Goal: Transaction & Acquisition: Purchase product/service

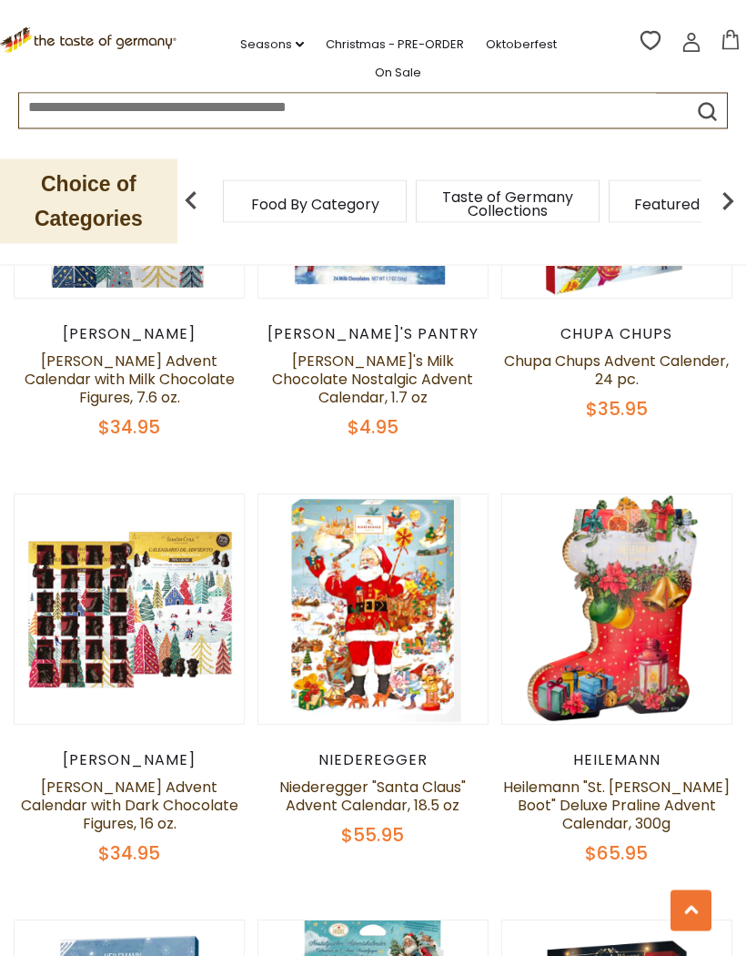
scroll to position [1668, 0]
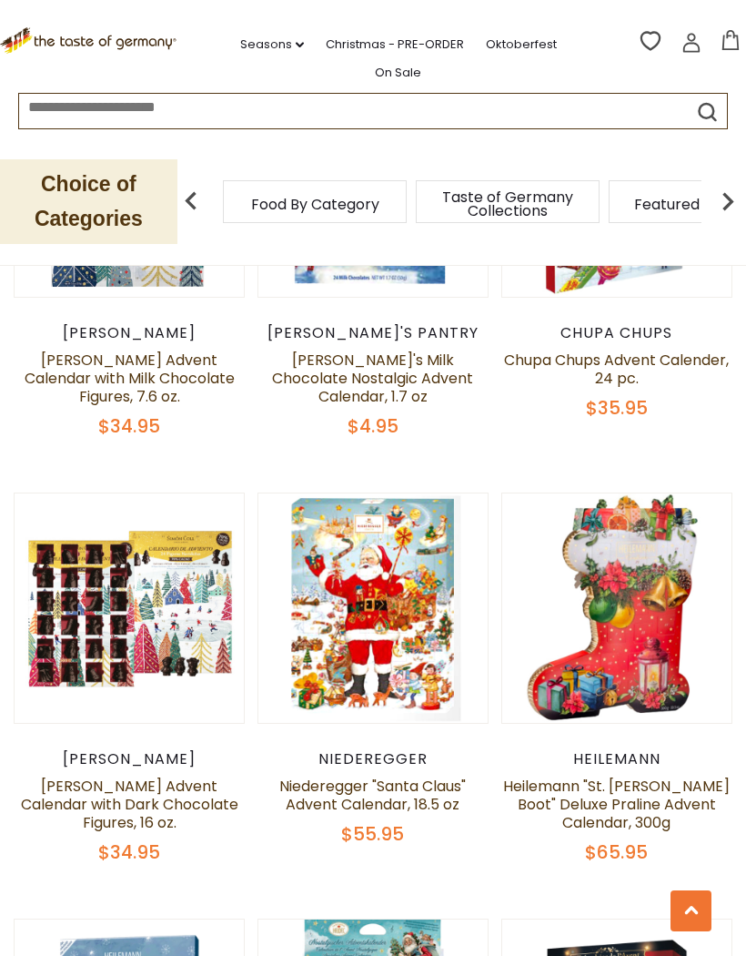
click at [160, 665] on link at bounding box center [129, 608] width 193 height 193
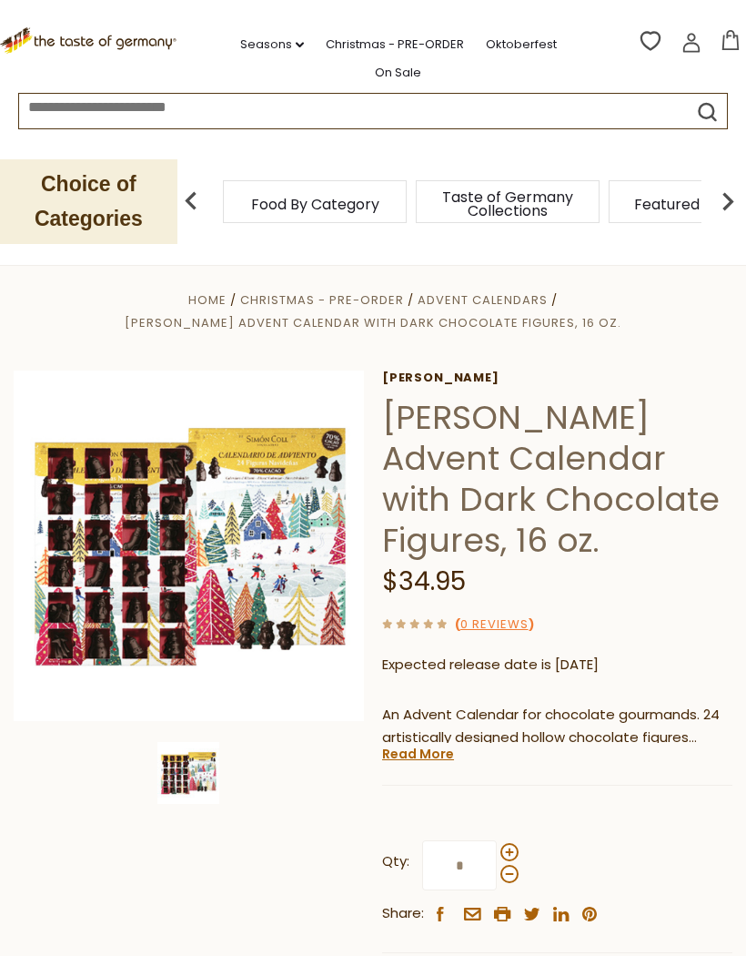
click at [140, 594] on img at bounding box center [189, 545] width 350 height 350
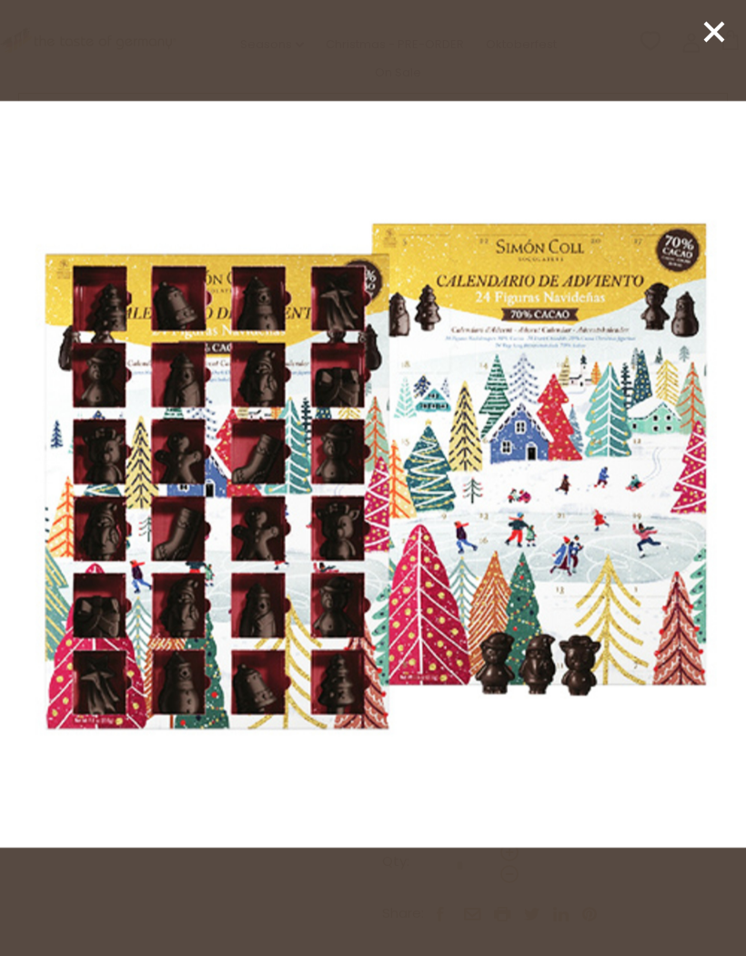
click at [714, 34] on line at bounding box center [714, 32] width 18 height 18
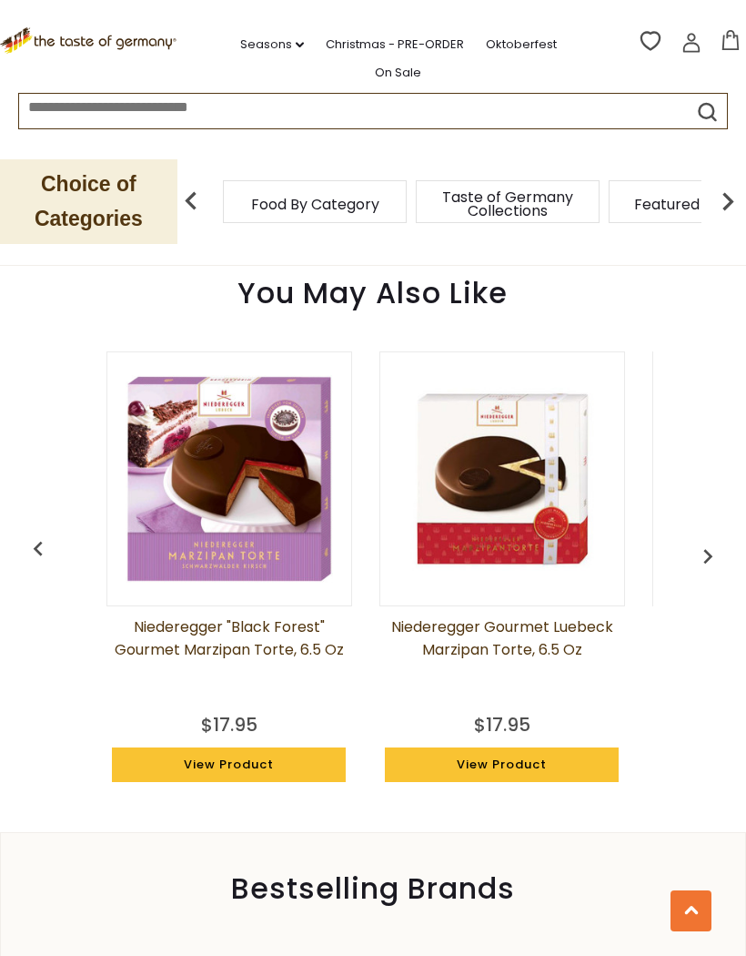
scroll to position [1362, 0]
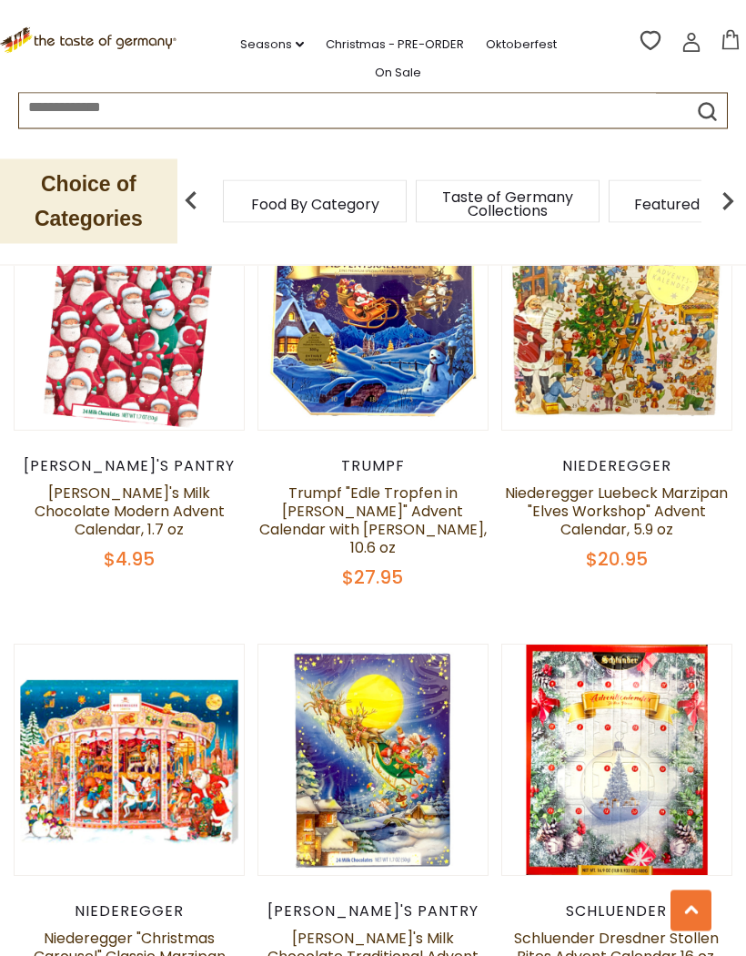
scroll to position [3258, 0]
click at [163, 791] on link at bounding box center [129, 759] width 193 height 193
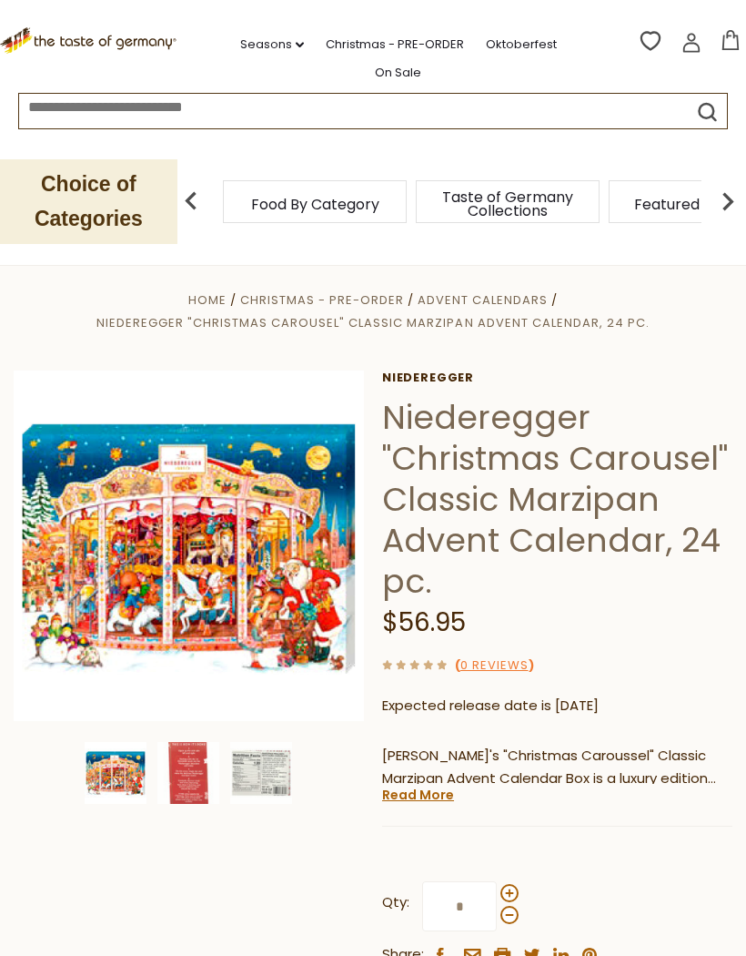
click at [118, 767] on img at bounding box center [116, 773] width 62 height 62
click at [205, 779] on img at bounding box center [188, 773] width 62 height 62
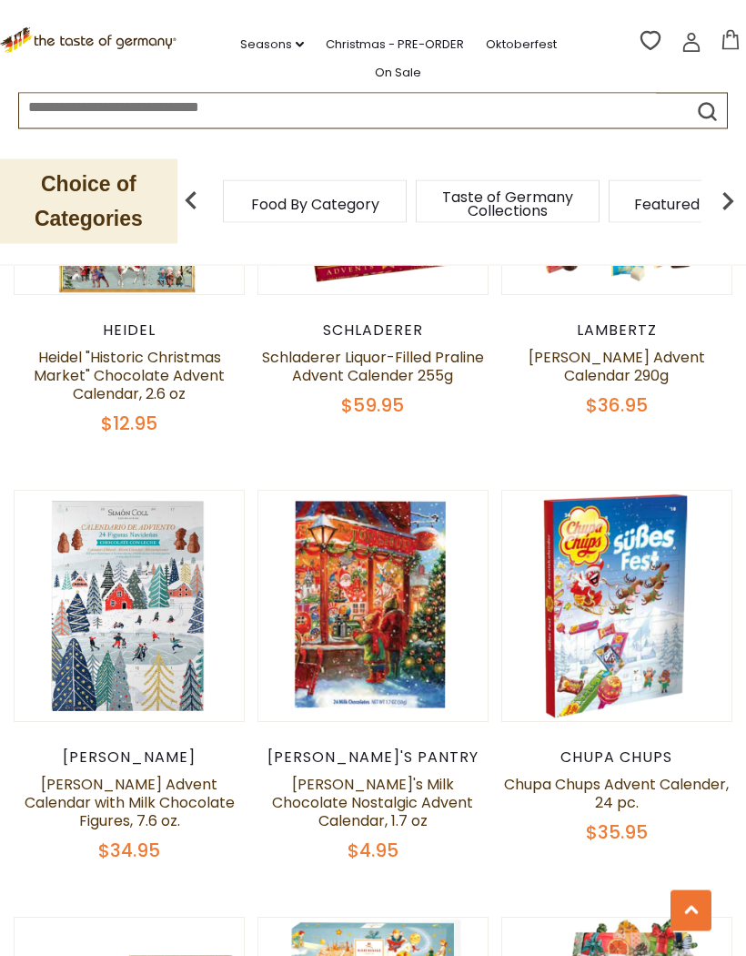
scroll to position [1235, 0]
